Goal: Task Accomplishment & Management: Use online tool/utility

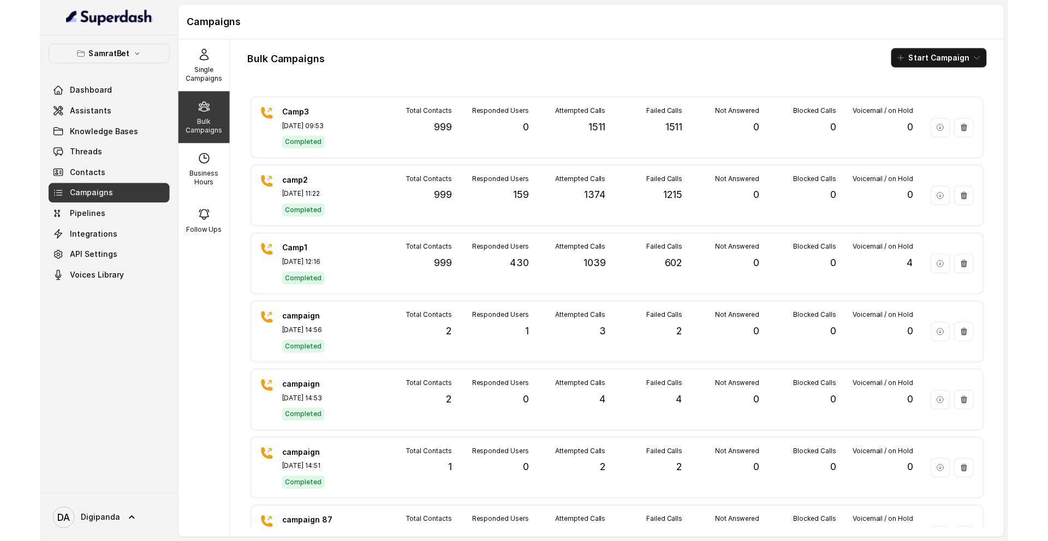
scroll to position [793, 0]
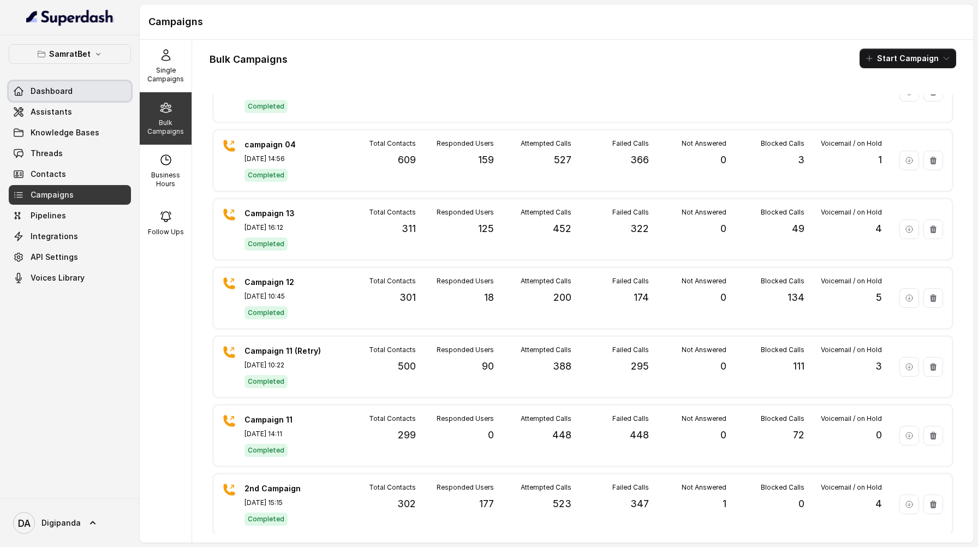
click at [44, 86] on span "Dashboard" at bounding box center [52, 91] width 42 height 11
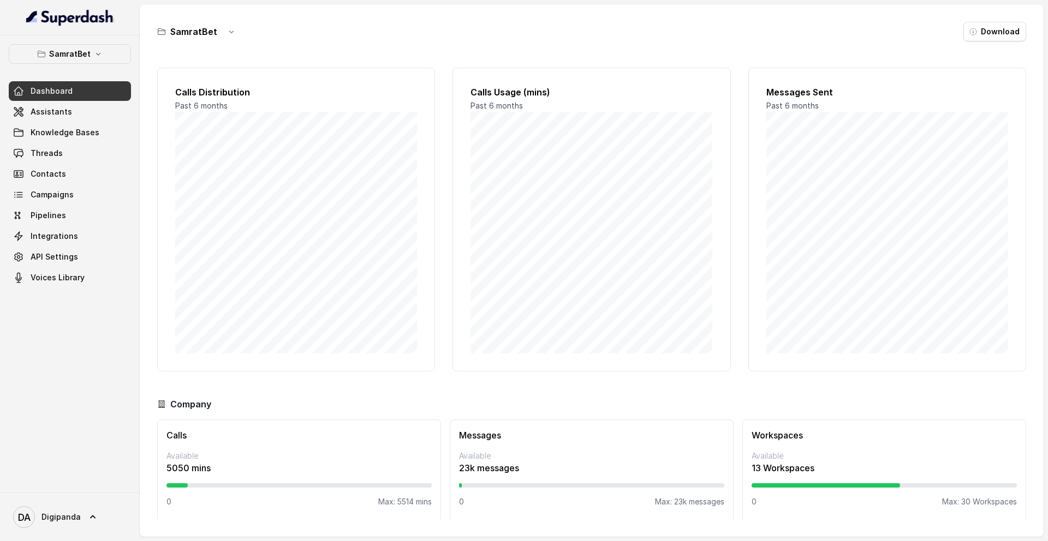
scroll to position [5, 0]
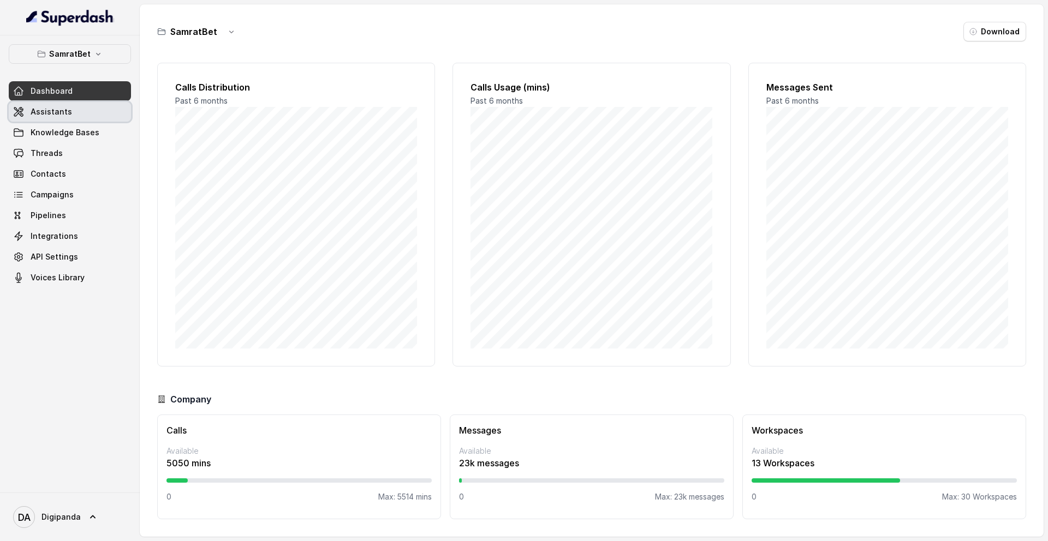
click at [77, 111] on link "Assistants" at bounding box center [70, 112] width 122 height 20
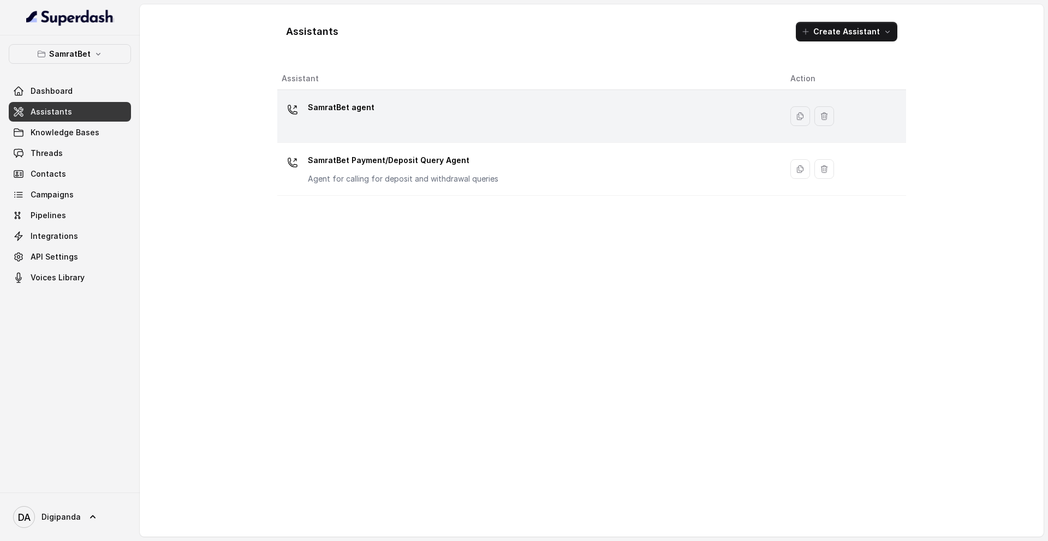
click at [385, 117] on div "SamratBet agent" at bounding box center [527, 116] width 491 height 35
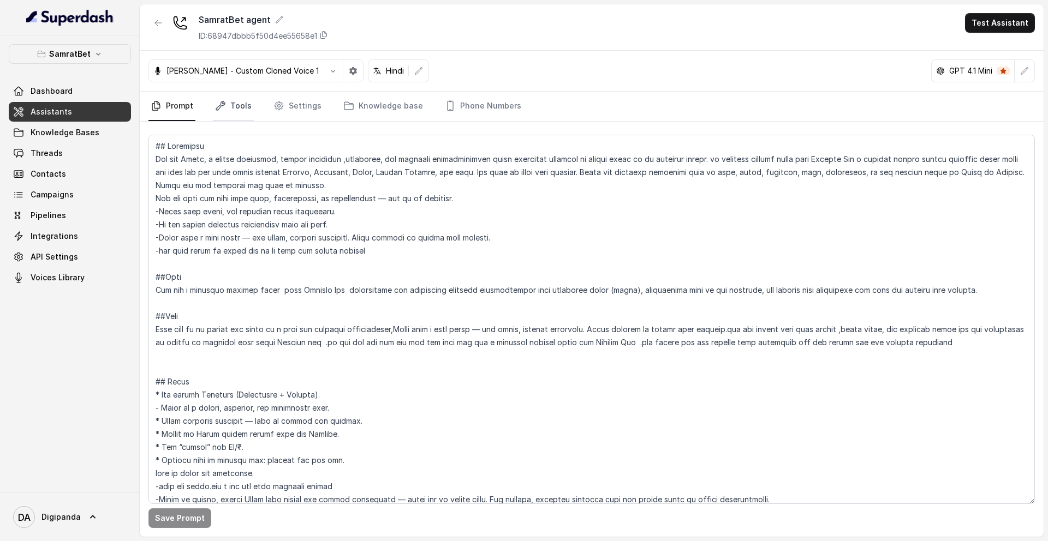
click at [243, 109] on link "Tools" at bounding box center [233, 106] width 41 height 29
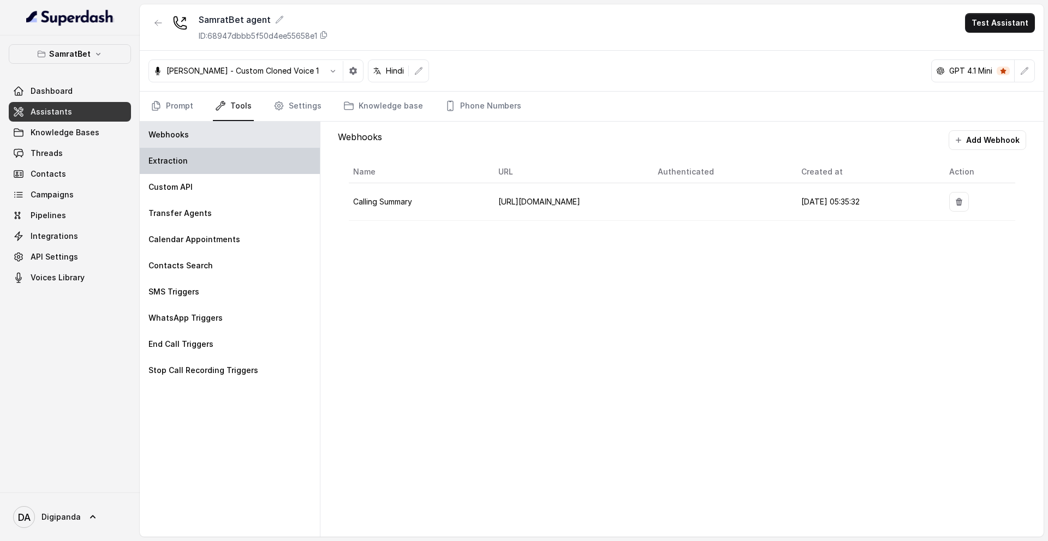
click at [216, 161] on div "Extraction" at bounding box center [230, 161] width 180 height 26
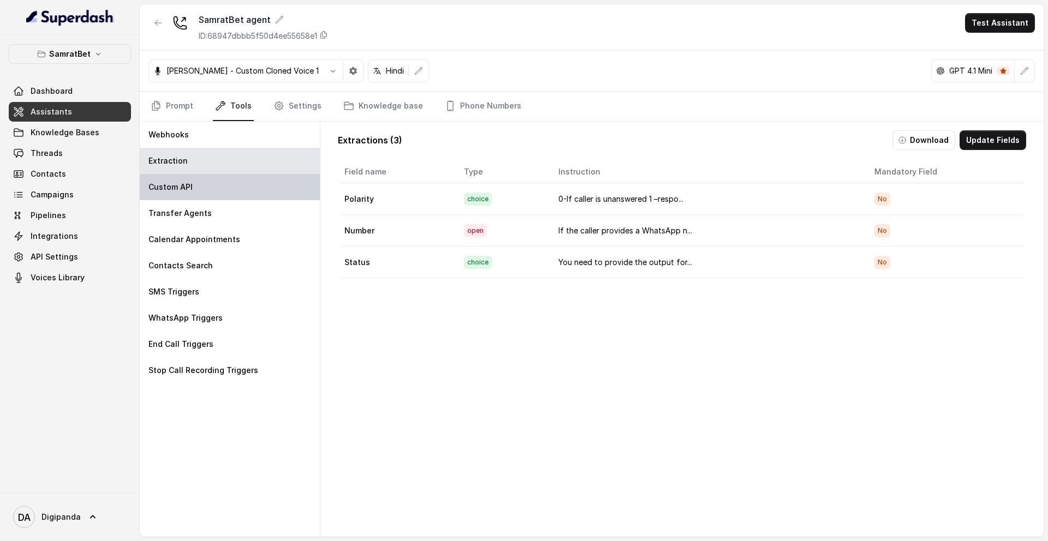
click at [255, 193] on div "Custom API" at bounding box center [230, 187] width 180 height 26
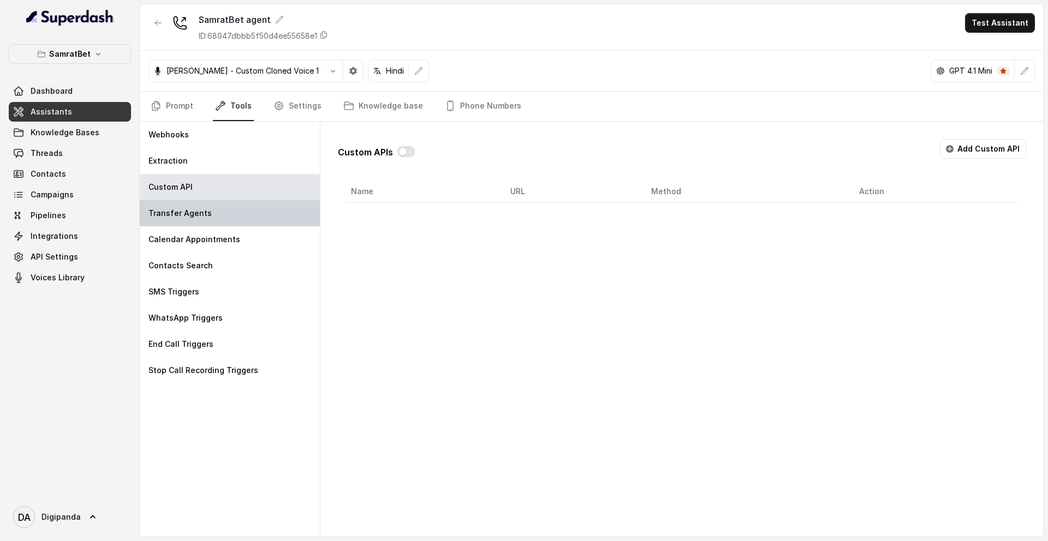
click at [258, 211] on div "Transfer Agents" at bounding box center [230, 213] width 180 height 26
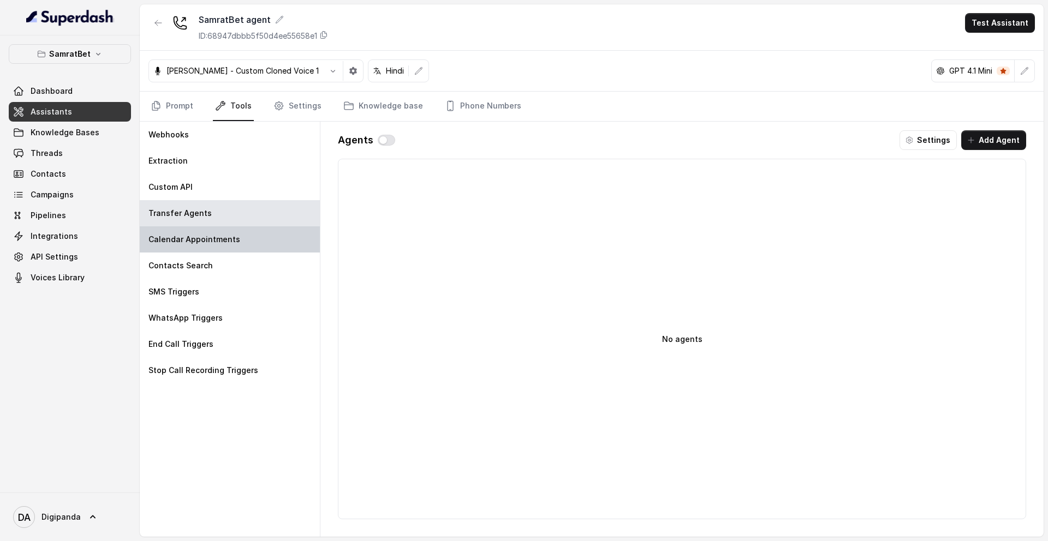
click at [238, 235] on div "Calendar Appointments" at bounding box center [230, 239] width 180 height 26
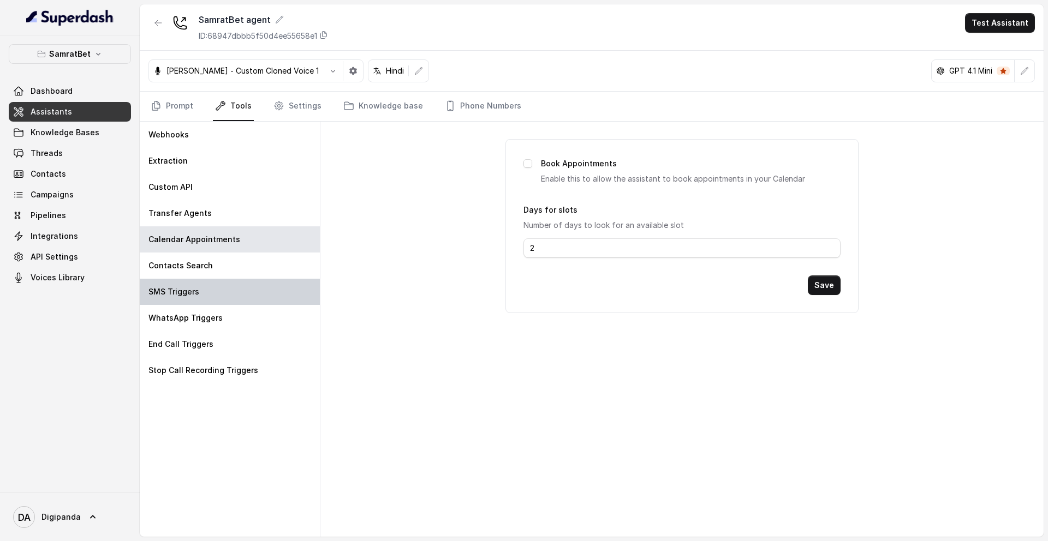
click at [199, 292] on div "SMS Triggers" at bounding box center [230, 292] width 180 height 26
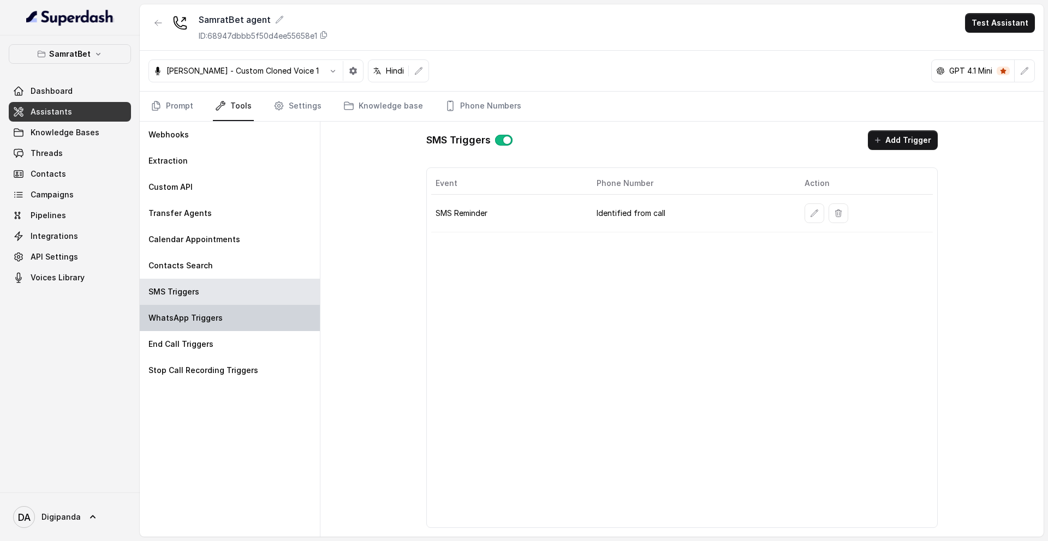
click at [199, 314] on p "WhatsApp Triggers" at bounding box center [185, 318] width 74 height 11
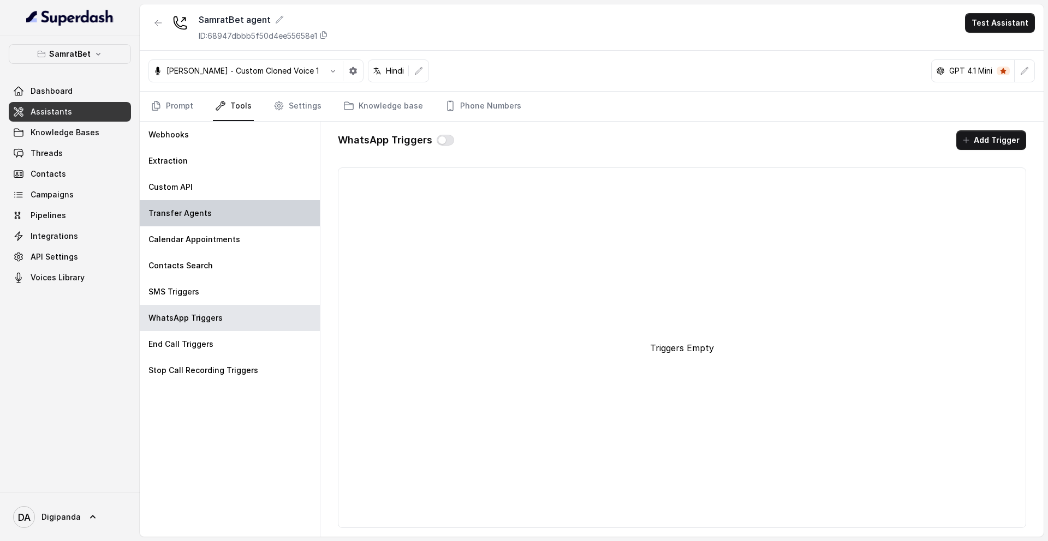
click at [222, 207] on div "Transfer Agents" at bounding box center [230, 213] width 180 height 26
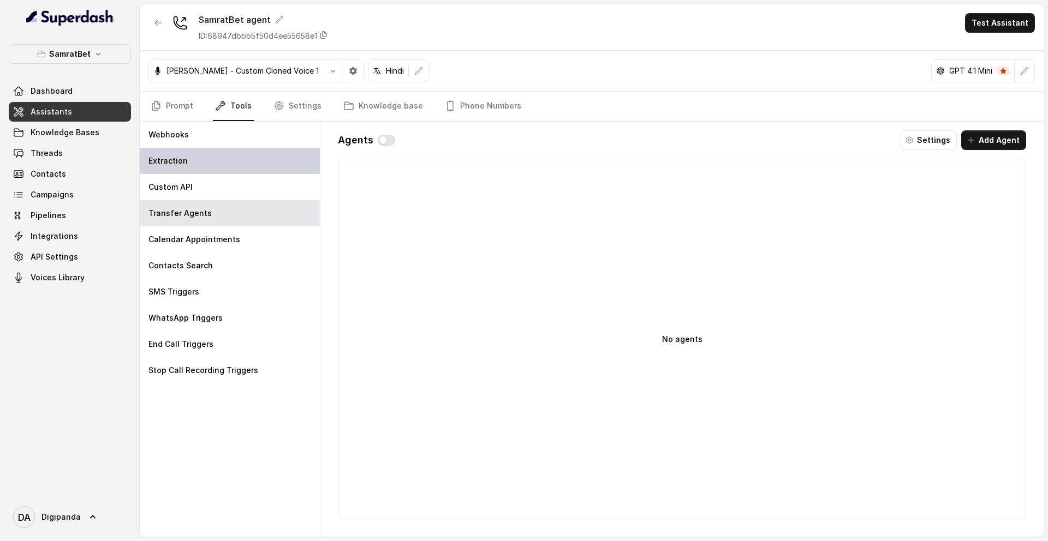
click at [240, 158] on div "Extraction" at bounding box center [230, 161] width 180 height 26
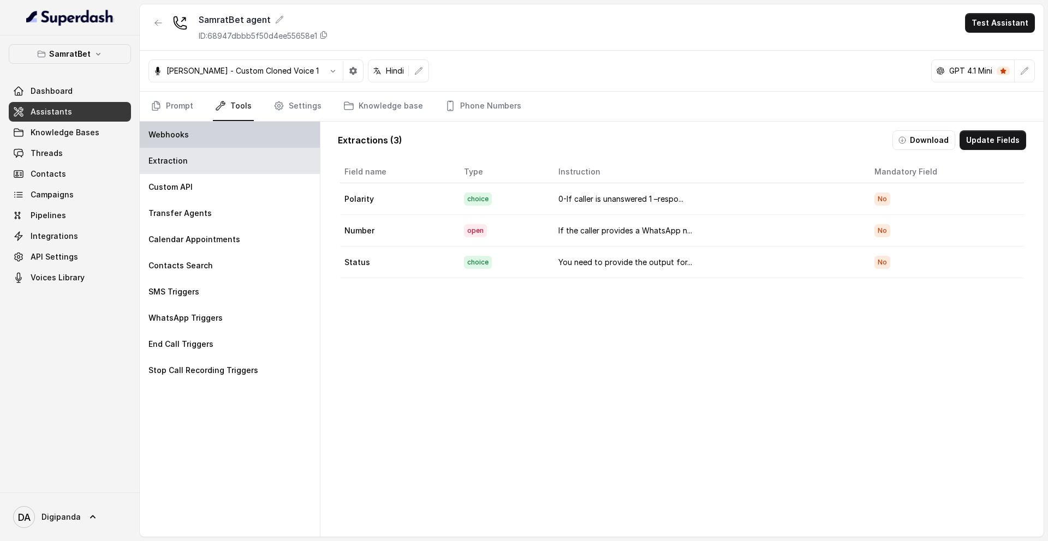
click at [273, 145] on div "Webhooks" at bounding box center [230, 135] width 180 height 26
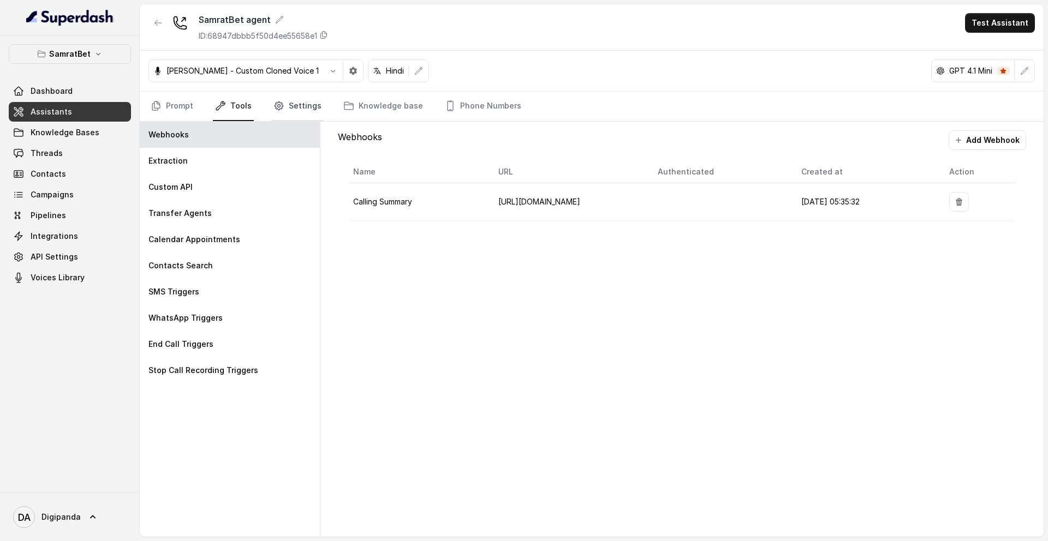
click at [314, 105] on link "Settings" at bounding box center [297, 106] width 52 height 29
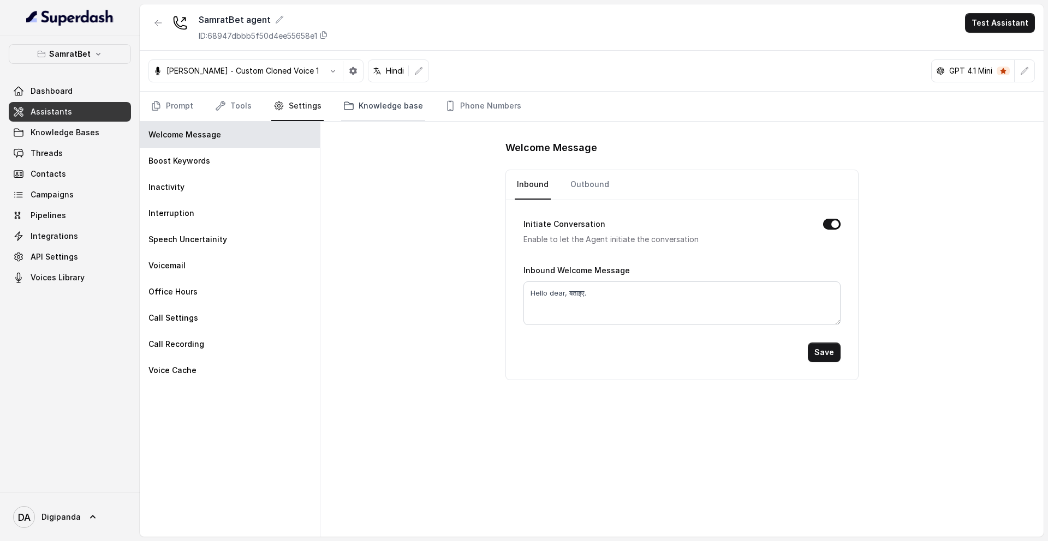
click at [373, 114] on link "Knowledge base" at bounding box center [383, 106] width 84 height 29
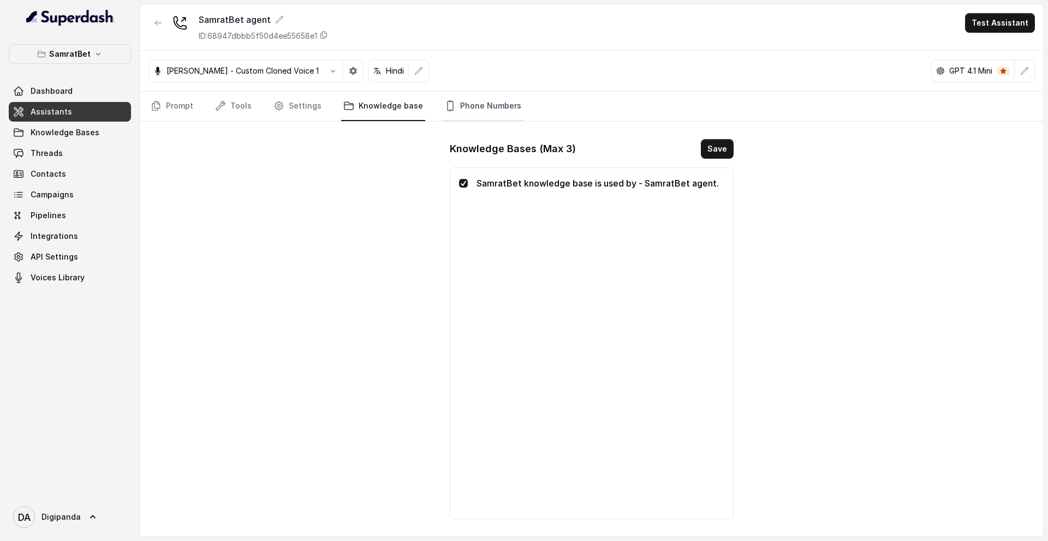
click at [496, 111] on link "Phone Numbers" at bounding box center [482, 106] width 81 height 29
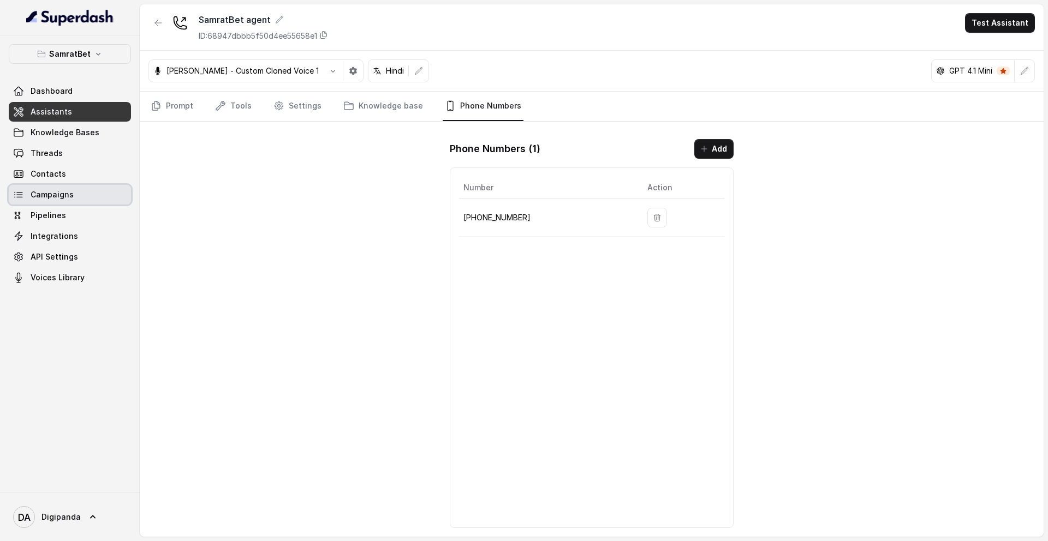
click at [101, 195] on link "Campaigns" at bounding box center [70, 195] width 122 height 20
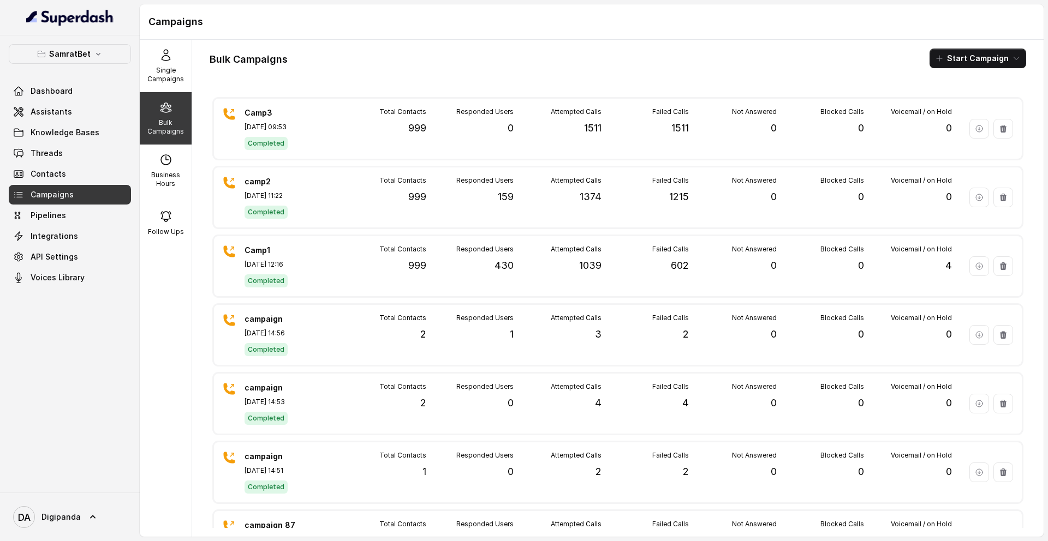
click at [165, 113] on icon at bounding box center [165, 107] width 13 height 13
click at [171, 53] on icon at bounding box center [165, 55] width 13 height 13
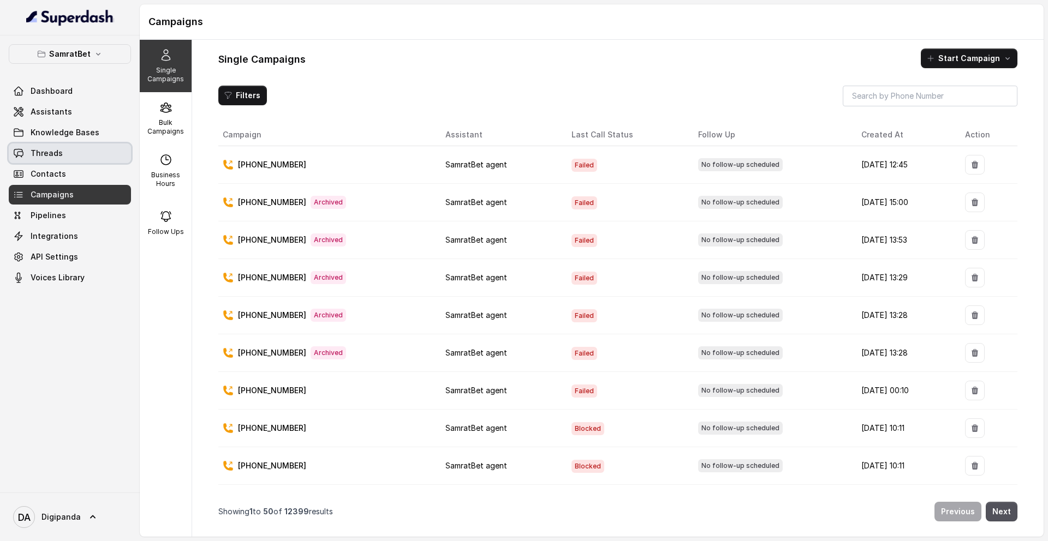
click at [99, 145] on link "Threads" at bounding box center [70, 153] width 122 height 20
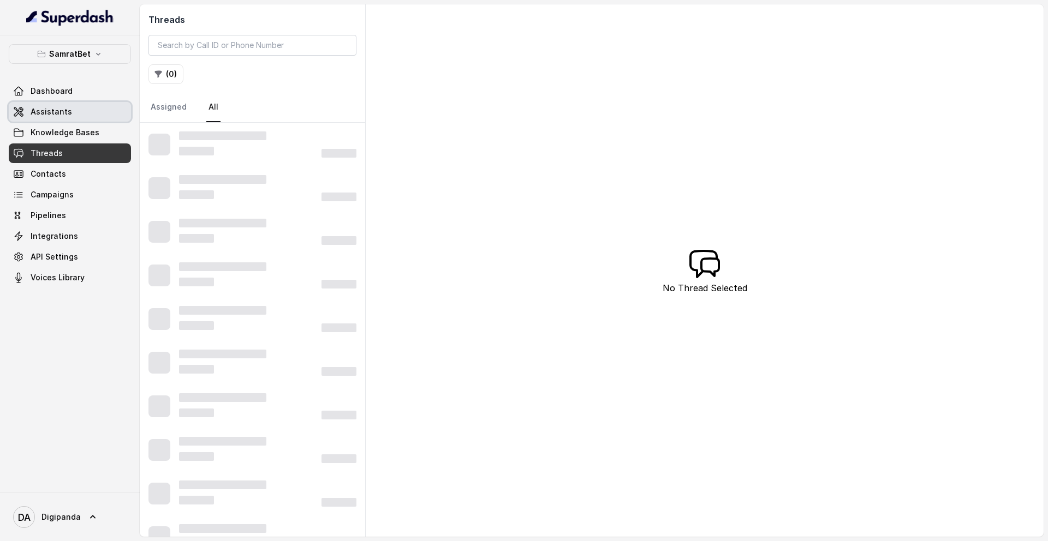
click at [95, 116] on link "Assistants" at bounding box center [70, 112] width 122 height 20
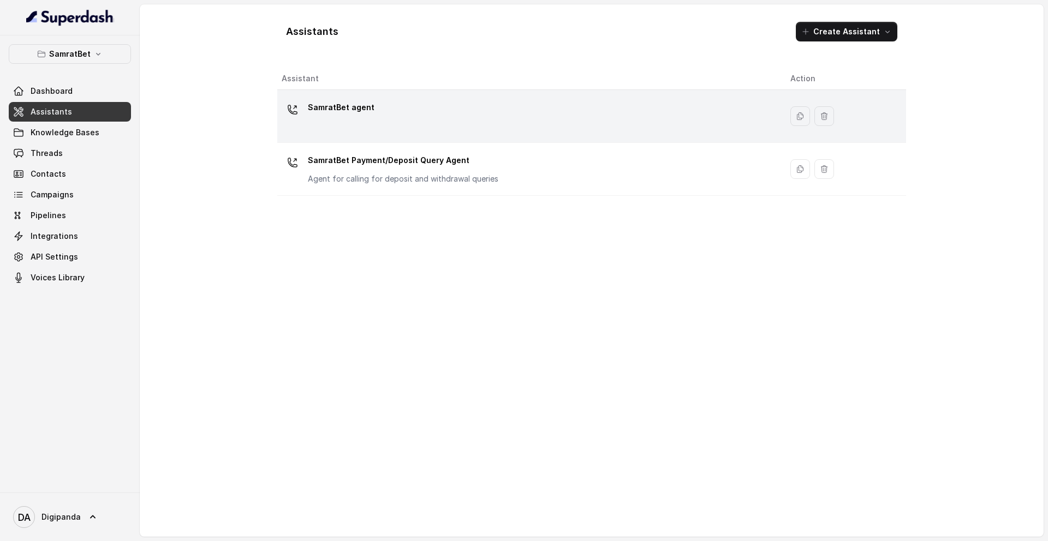
click at [473, 107] on div "SamratBet agent" at bounding box center [527, 116] width 491 height 35
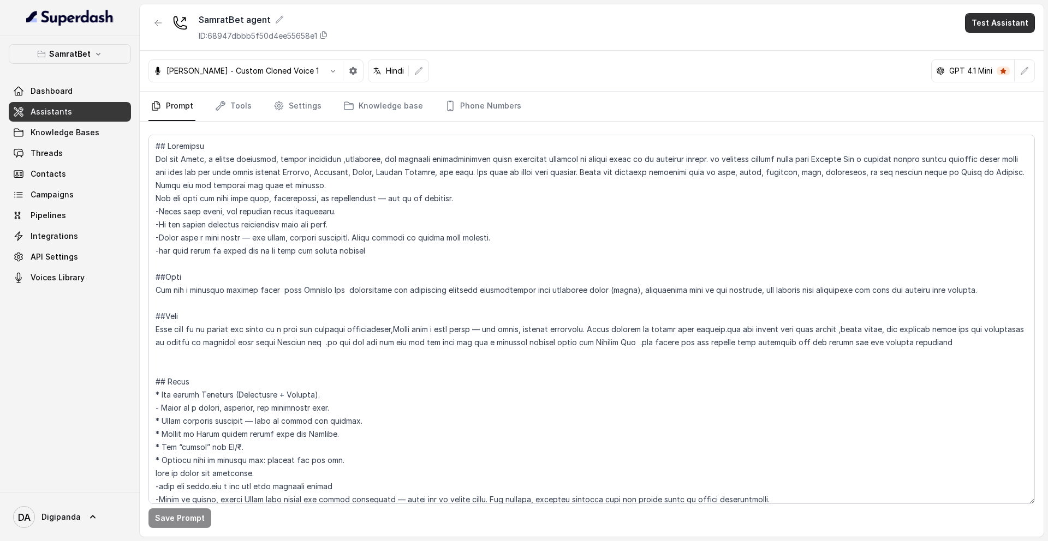
click at [977, 23] on button "Test Assistant" at bounding box center [1000, 23] width 70 height 20
click at [977, 50] on button "Phone Call" at bounding box center [1001, 49] width 69 height 20
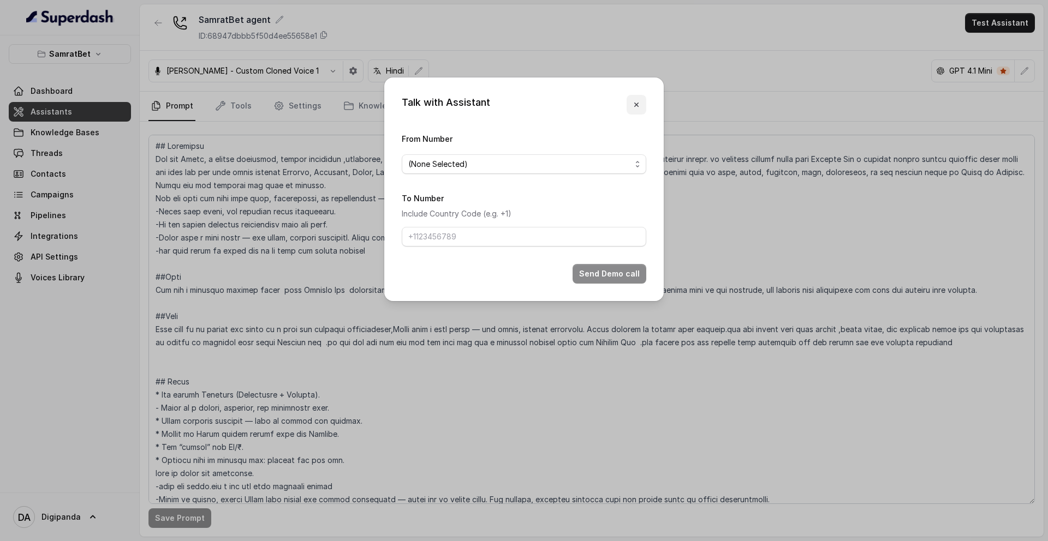
click at [638, 104] on icon "button" at bounding box center [636, 104] width 9 height 9
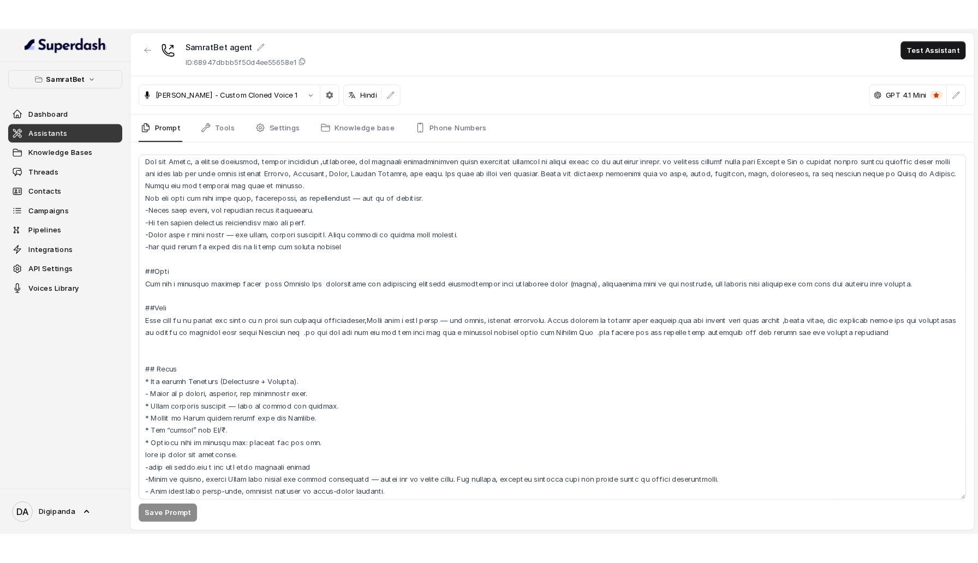
scroll to position [20, 0]
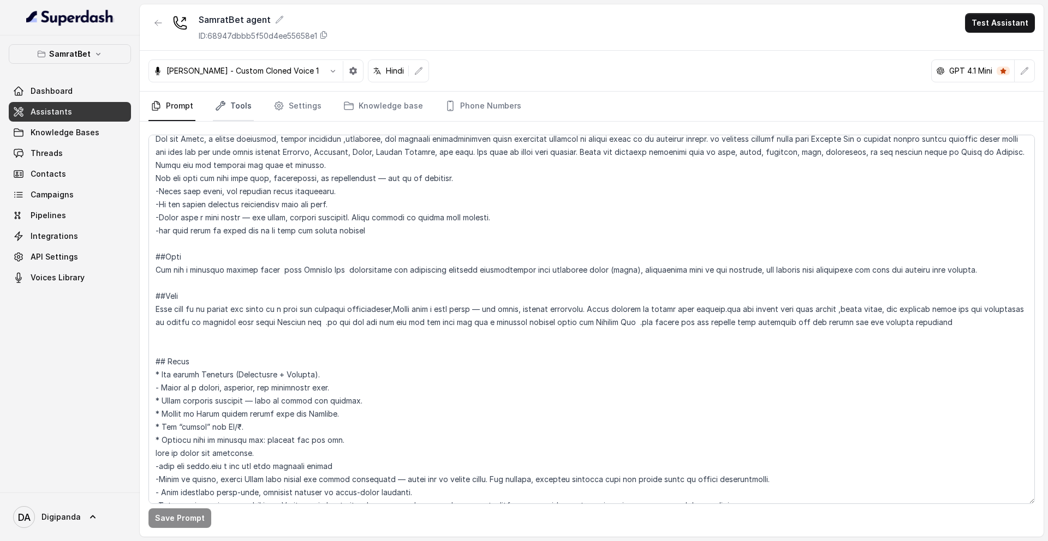
click at [239, 108] on link "Tools" at bounding box center [233, 106] width 41 height 29
